Goal: Task Accomplishment & Management: Use online tool/utility

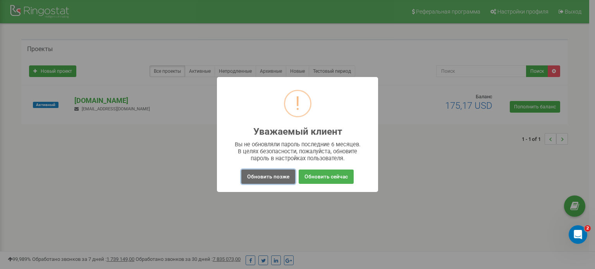
click at [285, 175] on button "Обновить позже" at bounding box center [268, 177] width 54 height 14
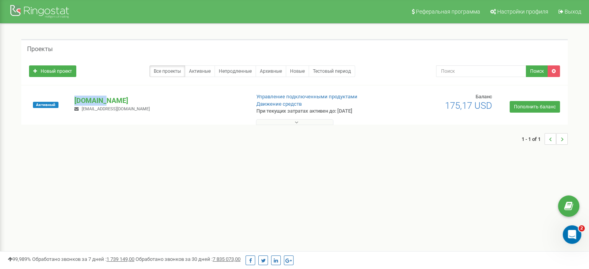
drag, startPoint x: 104, startPoint y: 99, endPoint x: 68, endPoint y: 95, distance: 36.2
click at [69, 96] on div "avers.ua o.serdiuk@avers.ua" at bounding box center [159, 104] width 181 height 17
copy div "Активный avers.ua"
click at [88, 98] on p "[DOMAIN_NAME]" at bounding box center [158, 101] width 169 height 10
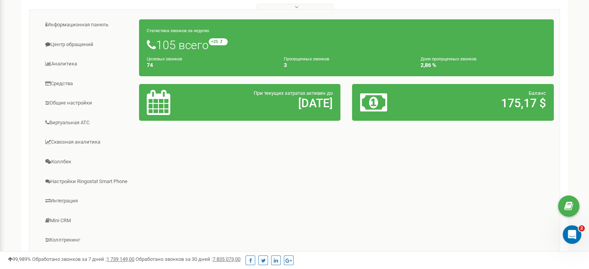
scroll to position [116, 0]
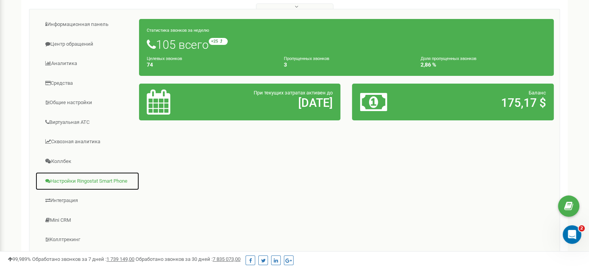
click at [77, 181] on link "Настройки Ringostat Smart Phone" at bounding box center [87, 181] width 104 height 19
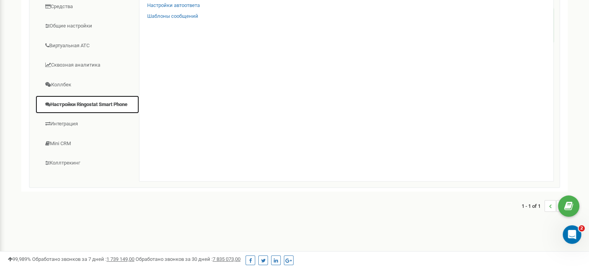
scroll to position [193, 0]
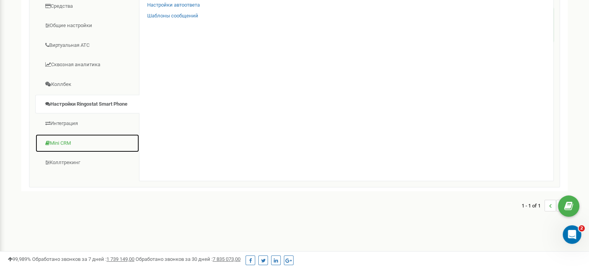
click at [62, 136] on link "Mini CRM" at bounding box center [87, 143] width 104 height 19
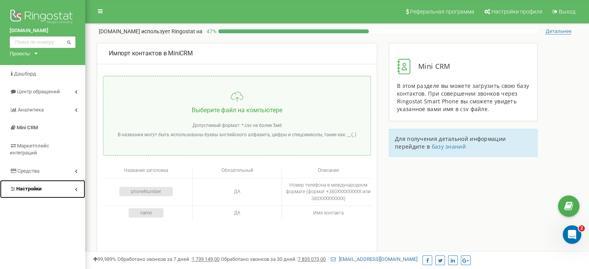
click at [74, 182] on link "Настройки" at bounding box center [42, 189] width 85 height 18
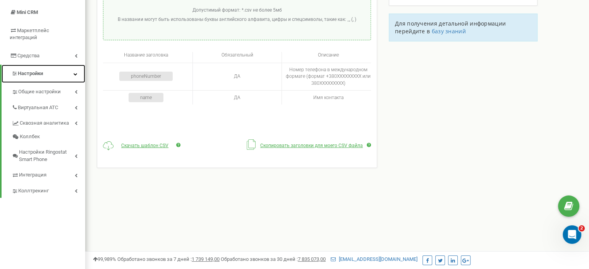
scroll to position [116, 0]
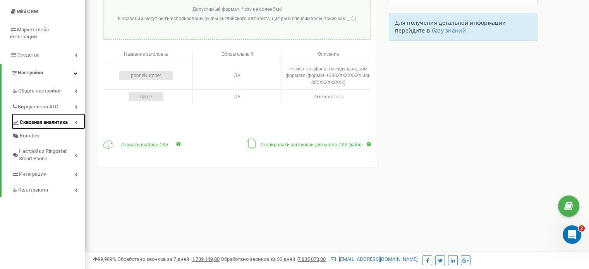
click at [76, 120] on icon at bounding box center [76, 122] width 3 height 4
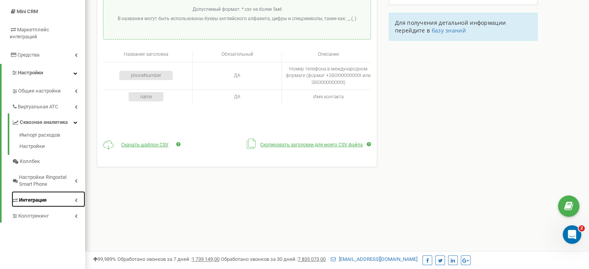
click at [74, 192] on link "Интеграция" at bounding box center [49, 199] width 74 height 16
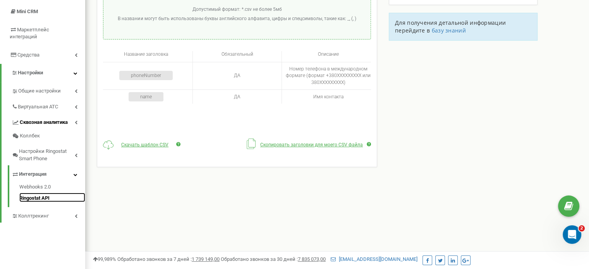
click at [31, 193] on link "Ringostat API" at bounding box center [52, 197] width 66 height 9
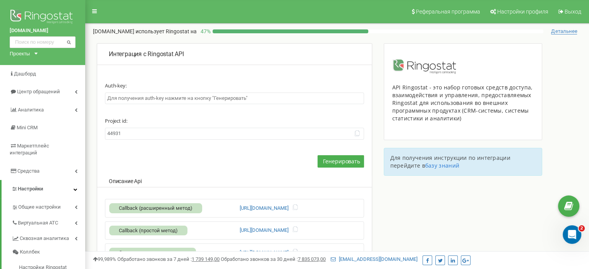
click at [269, 99] on input "text" at bounding box center [234, 99] width 259 height 12
click at [338, 162] on span "Генерировать" at bounding box center [341, 161] width 37 height 7
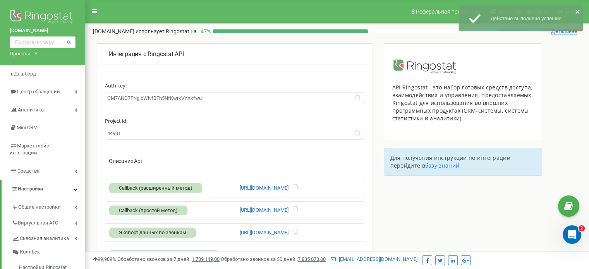
click at [224, 101] on input "OM7AND7FNgibWNfBFh5NfKwrkVYXkfwu" at bounding box center [234, 99] width 259 height 12
click at [225, 101] on input "OM7AND7FNgibWNfBFh5NfKwrkVYXkfwu" at bounding box center [234, 99] width 259 height 12
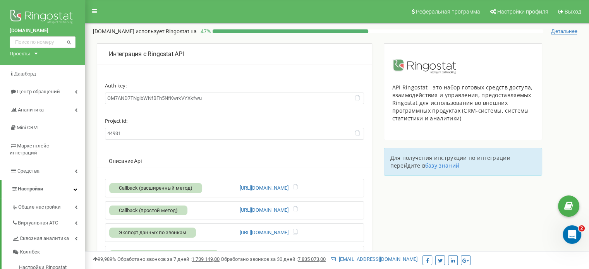
click at [137, 132] on input "44931" at bounding box center [234, 134] width 259 height 12
click at [567, 237] on div "Відкрити програму для спілкування Intercom" at bounding box center [571, 234] width 26 height 26
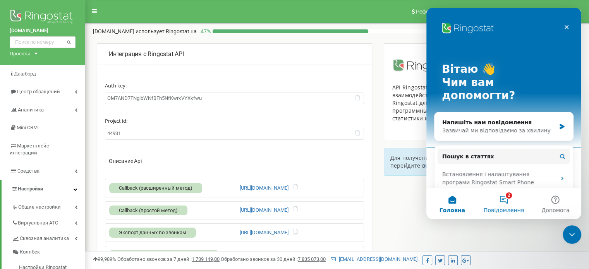
click at [489, 200] on button "2 Повідомлення" at bounding box center [504, 203] width 52 height 31
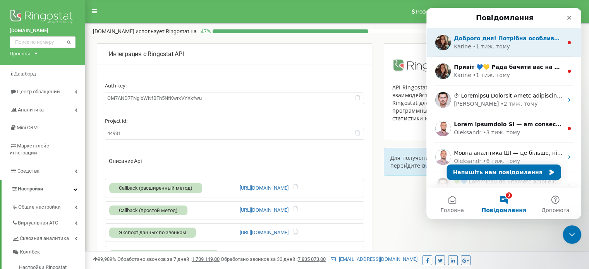
click at [561, 42] on div "Доброго дня! Потрібна особлива інтеграція з особливими умовами? Напишіть нам і …" at bounding box center [504, 42] width 155 height 29
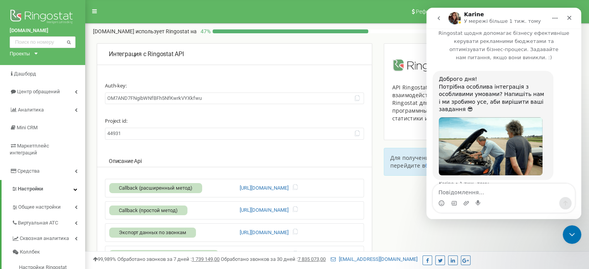
scroll to position [9, 0]
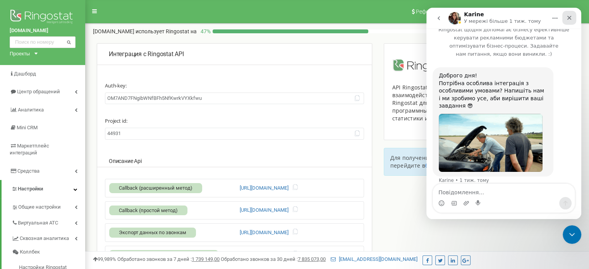
click at [572, 18] on icon "Закрити" at bounding box center [569, 18] width 6 height 6
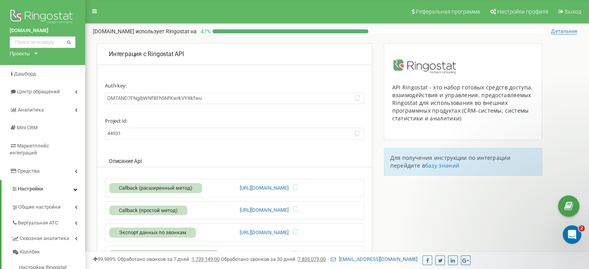
scroll to position [0, 0]
click at [574, 231] on icon "Відкрити програму для спілкування Intercom" at bounding box center [571, 233] width 13 height 13
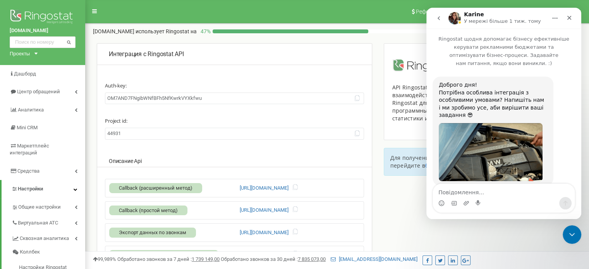
click at [441, 14] on button "go back" at bounding box center [439, 18] width 15 height 15
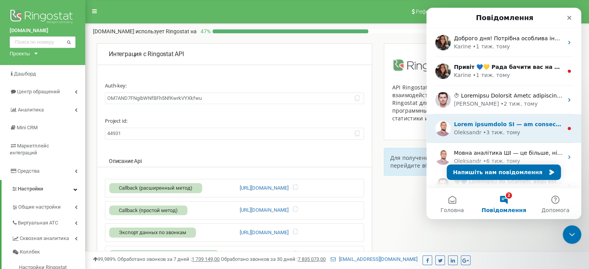
click at [522, 129] on div "Oleksandr • 3 тиж. тому" at bounding box center [508, 133] width 109 height 8
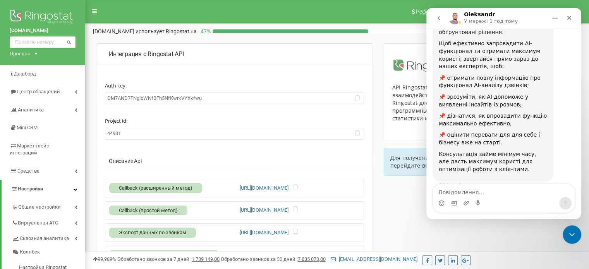
scroll to position [137, 0]
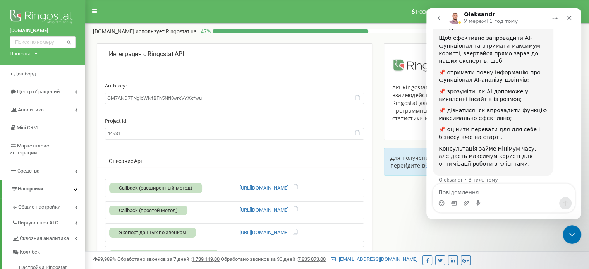
click at [403, 217] on div "Интеграция с Ringostat API Auth-key: OM7AND7FNgibWNfBFh5NfKwrkVYXkfwu Project i…" at bounding box center [337, 217] width 504 height 348
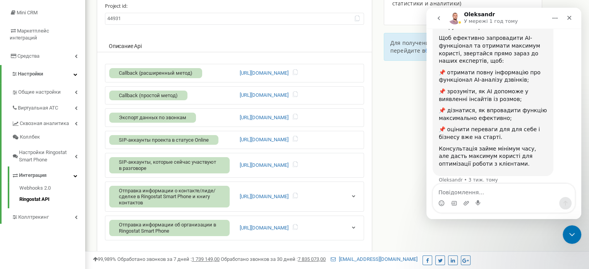
scroll to position [116, 0]
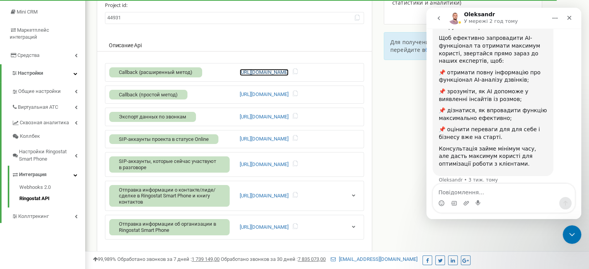
click at [286, 71] on link "https://api.ringostat.net/a/v2" at bounding box center [264, 72] width 49 height 7
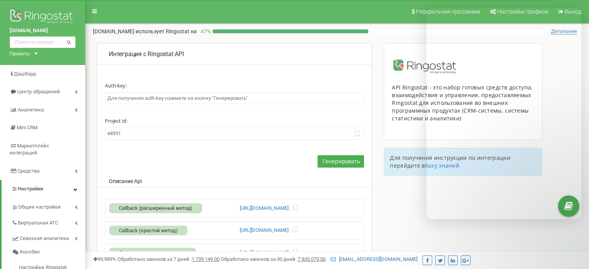
click at [161, 205] on span "Callback (расширенный метод)" at bounding box center [156, 208] width 74 height 6
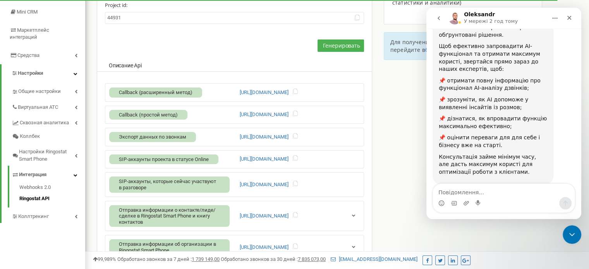
scroll to position [137, 0]
